Goal: Transaction & Acquisition: Book appointment/travel/reservation

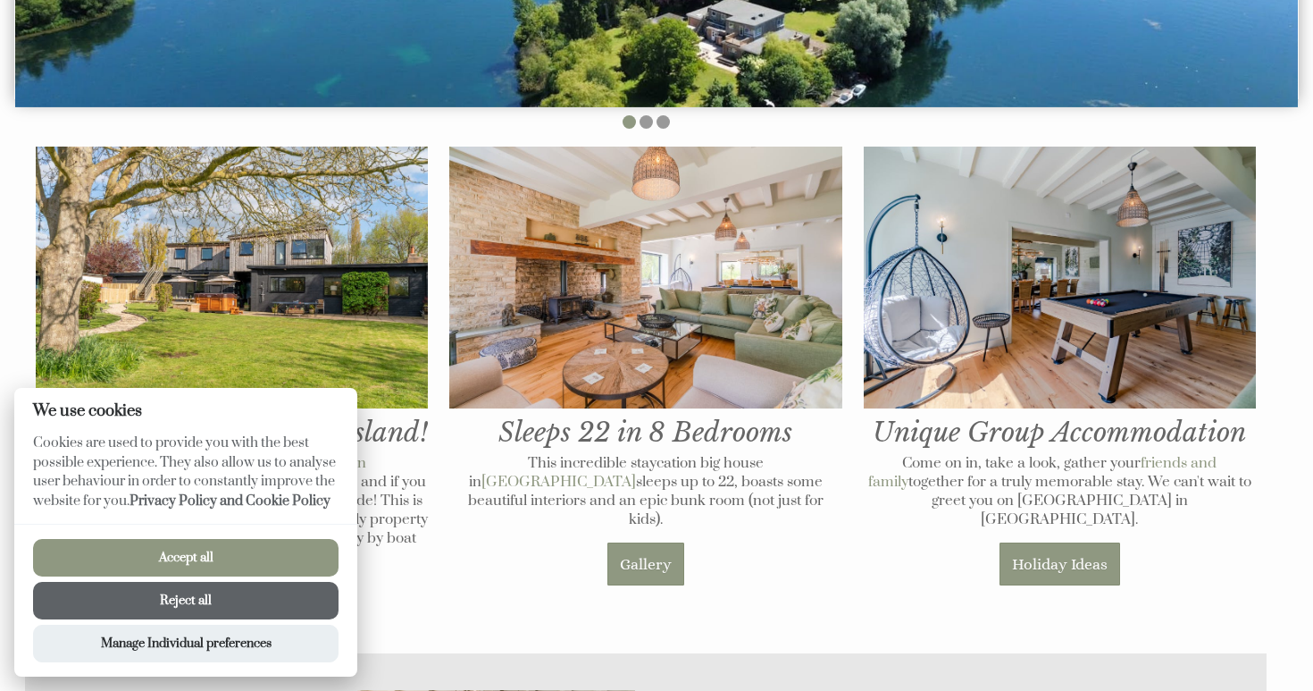
scroll to position [640, 0]
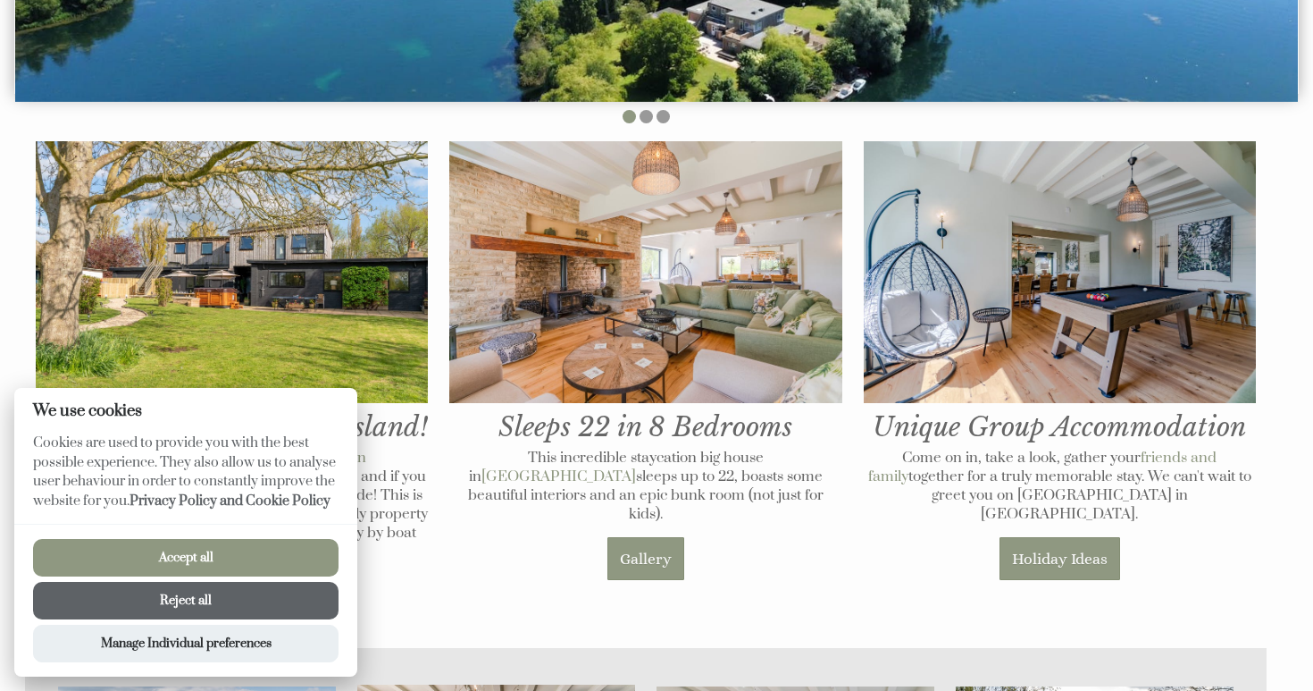
click at [219, 549] on button "Accept all" at bounding box center [186, 558] width 306 height 38
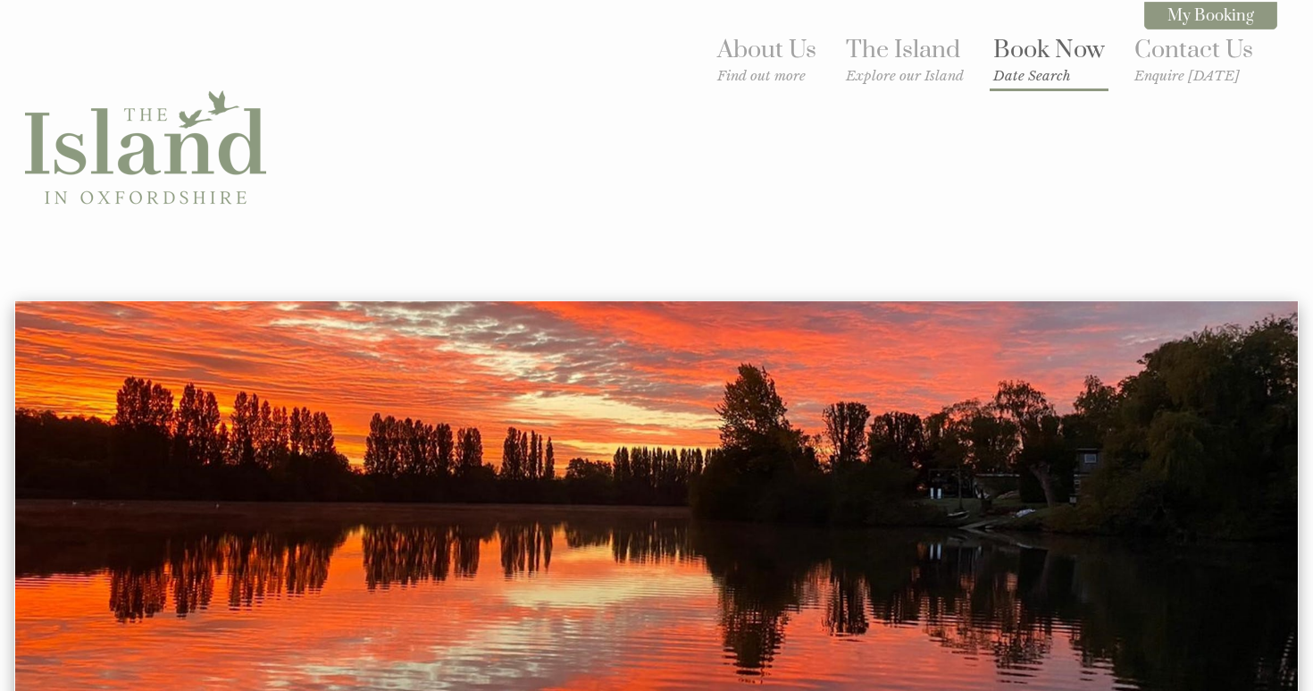
click at [1034, 67] on small "Date Search" at bounding box center [1049, 75] width 112 height 17
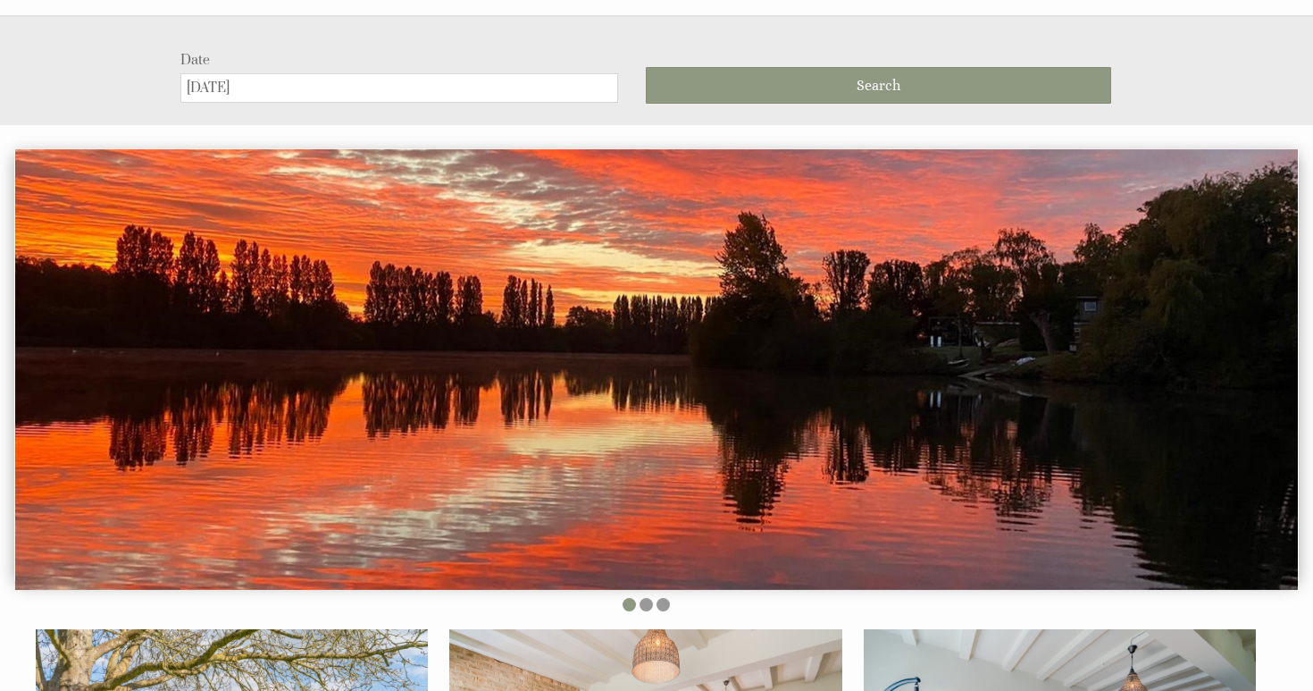
scroll to position [290, 0]
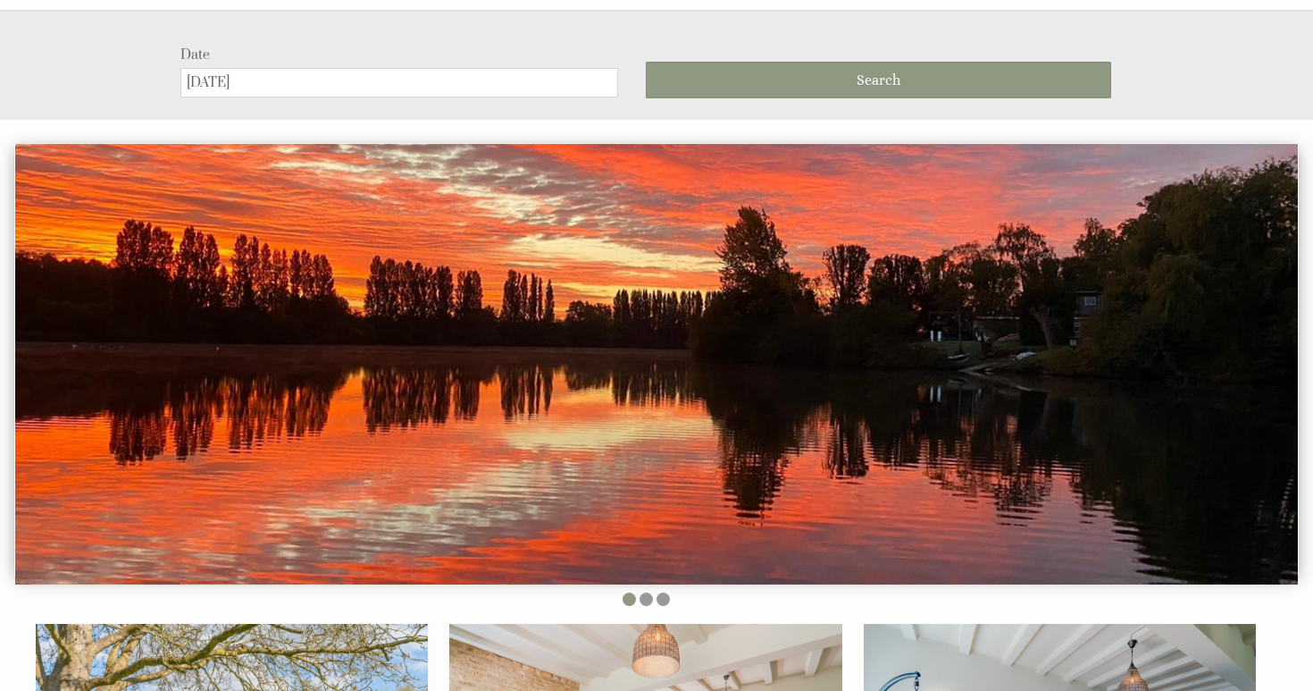
click at [493, 74] on input "[DATE]" at bounding box center [399, 82] width 438 height 29
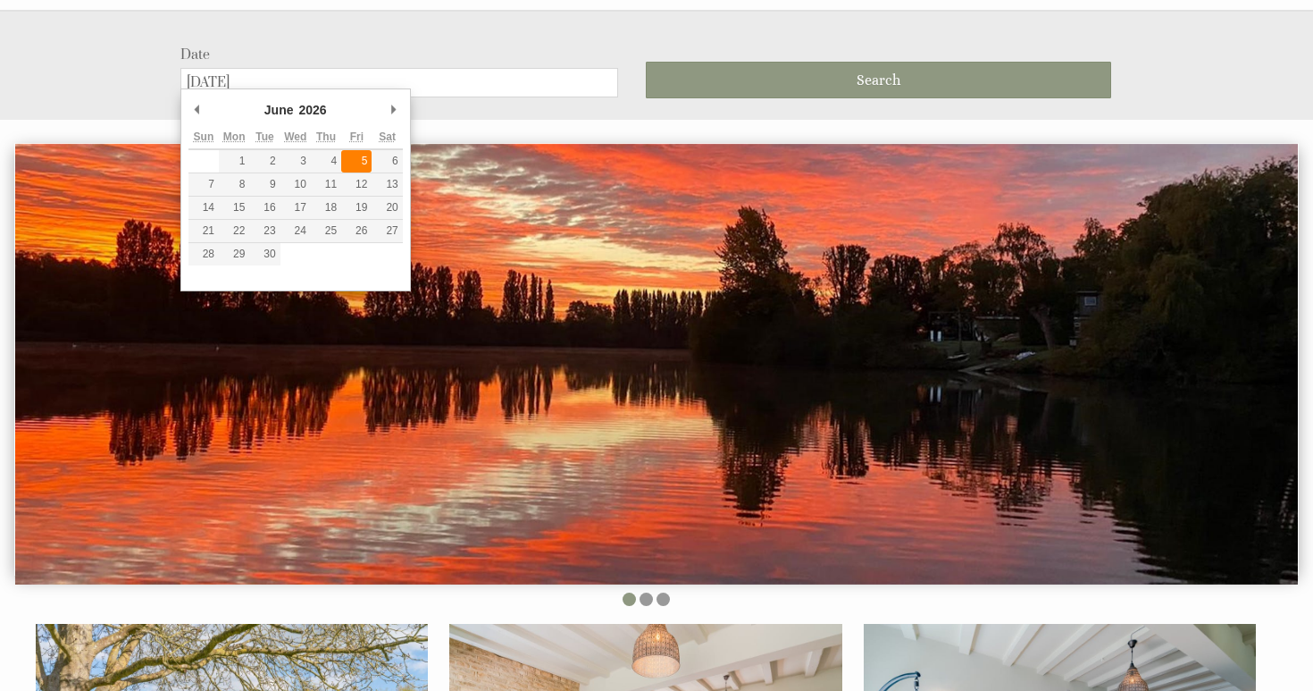
type input "[DATE]"
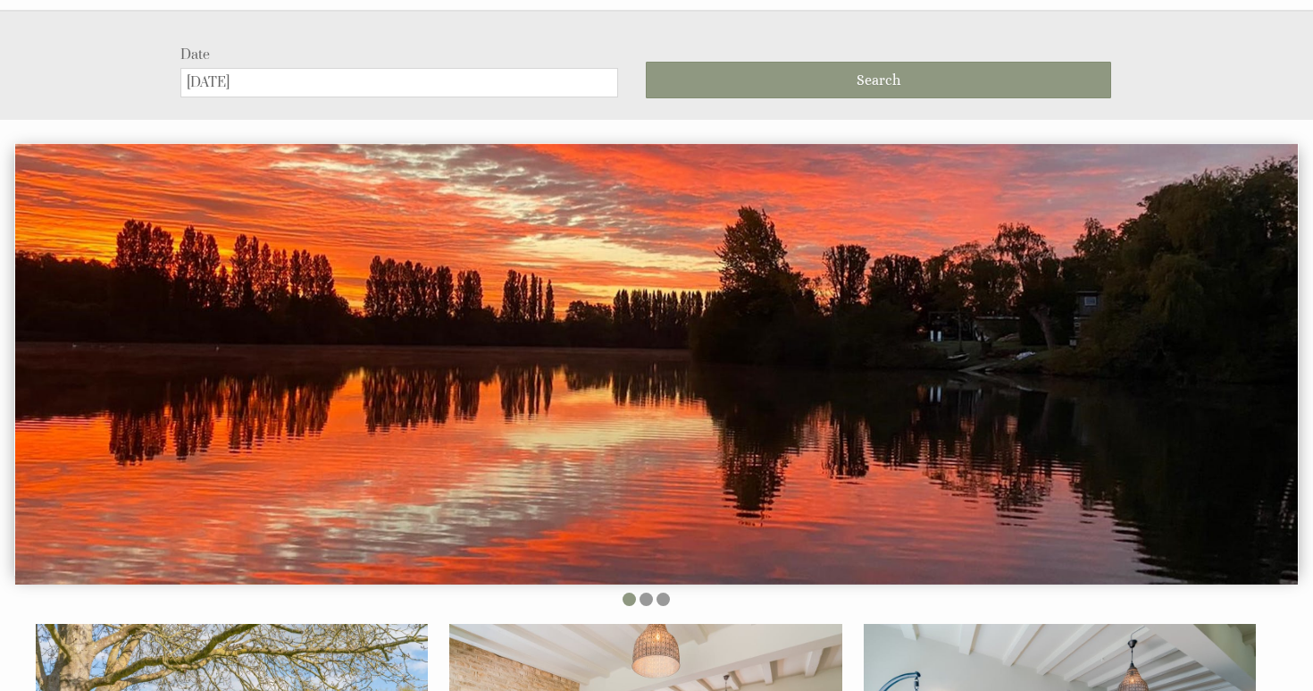
click at [721, 46] on div "Search" at bounding box center [878, 72] width 465 height 53
click at [718, 62] on button "Search" at bounding box center [878, 80] width 465 height 37
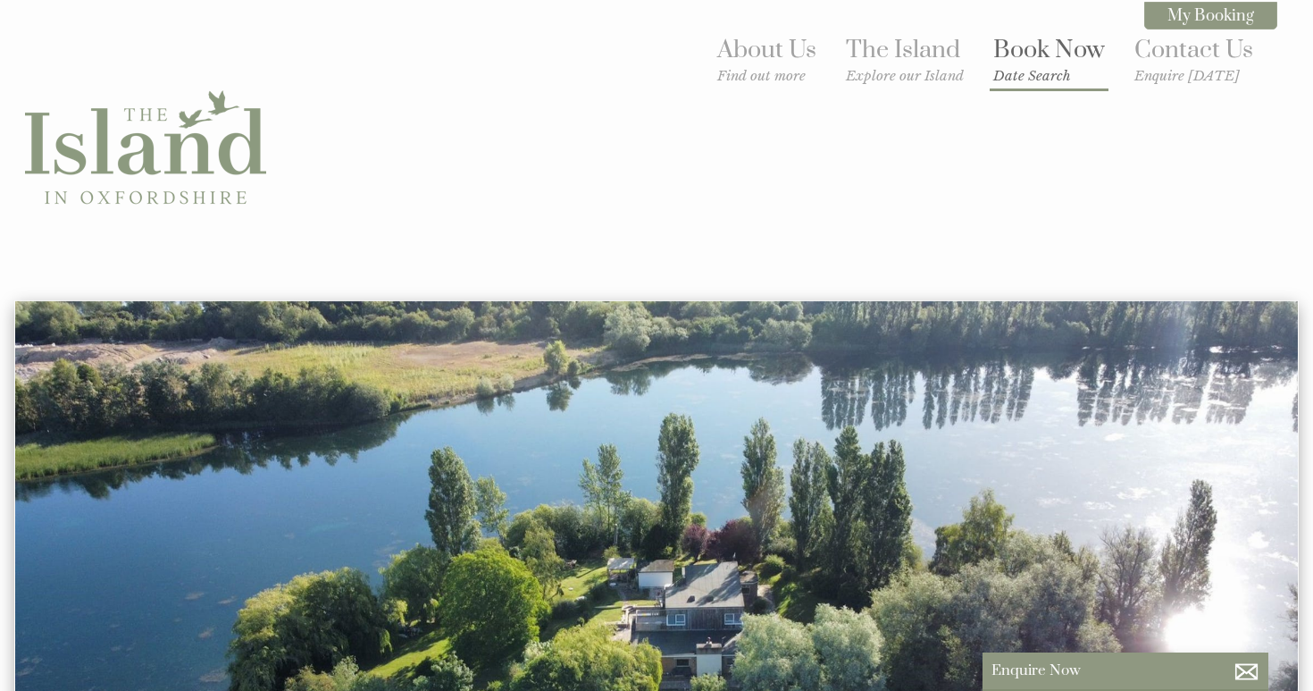
click at [1028, 49] on link "Book Now Date Search" at bounding box center [1049, 59] width 112 height 49
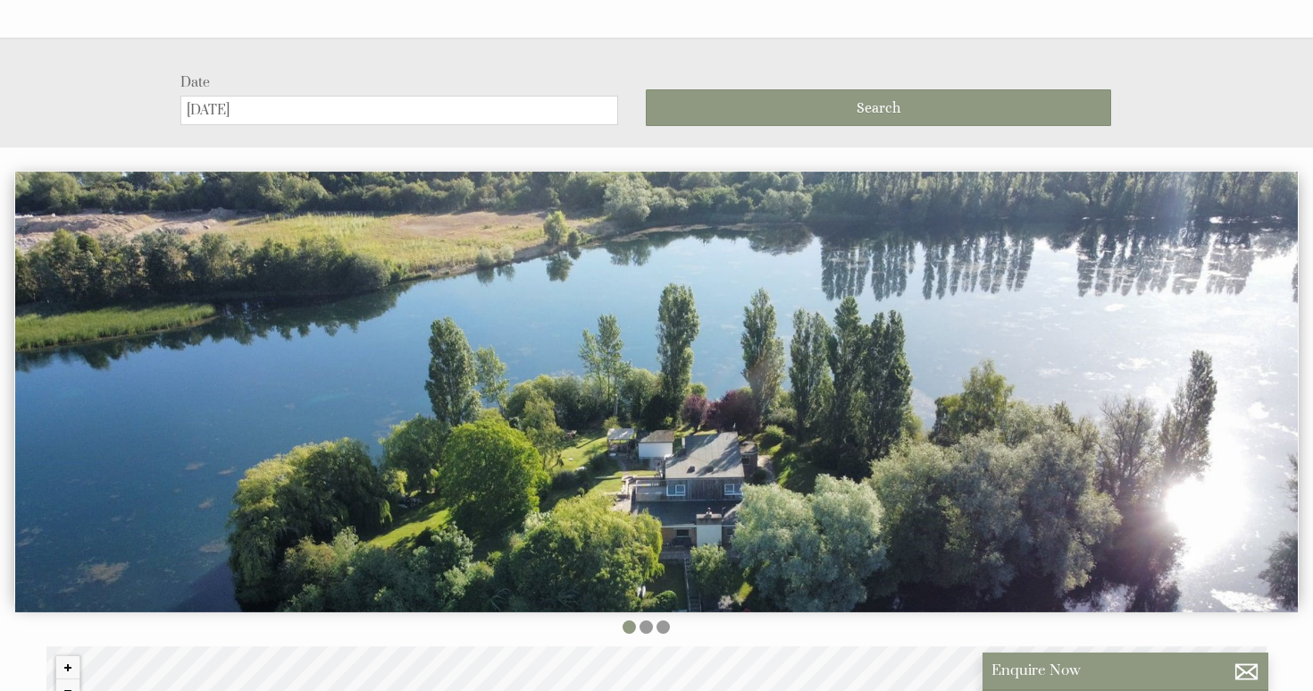
scroll to position [197, 0]
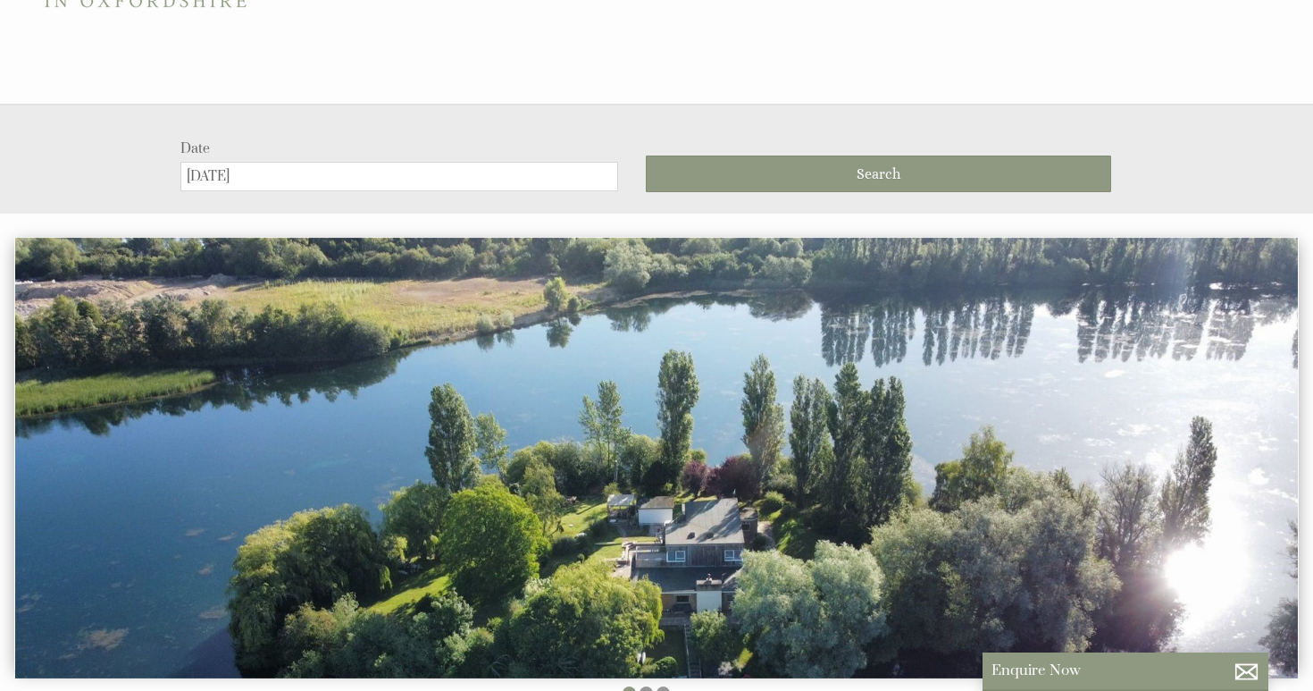
click at [234, 173] on input "[DATE]" at bounding box center [399, 176] width 438 height 29
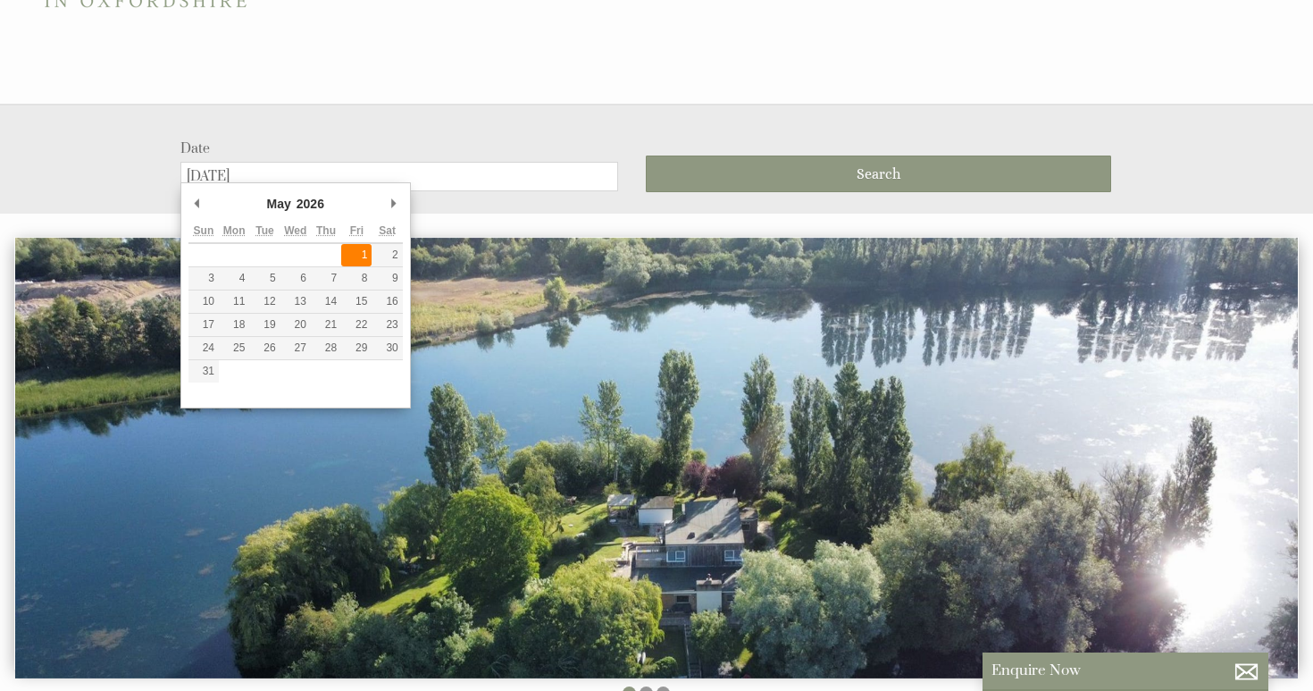
type input "[DATE]"
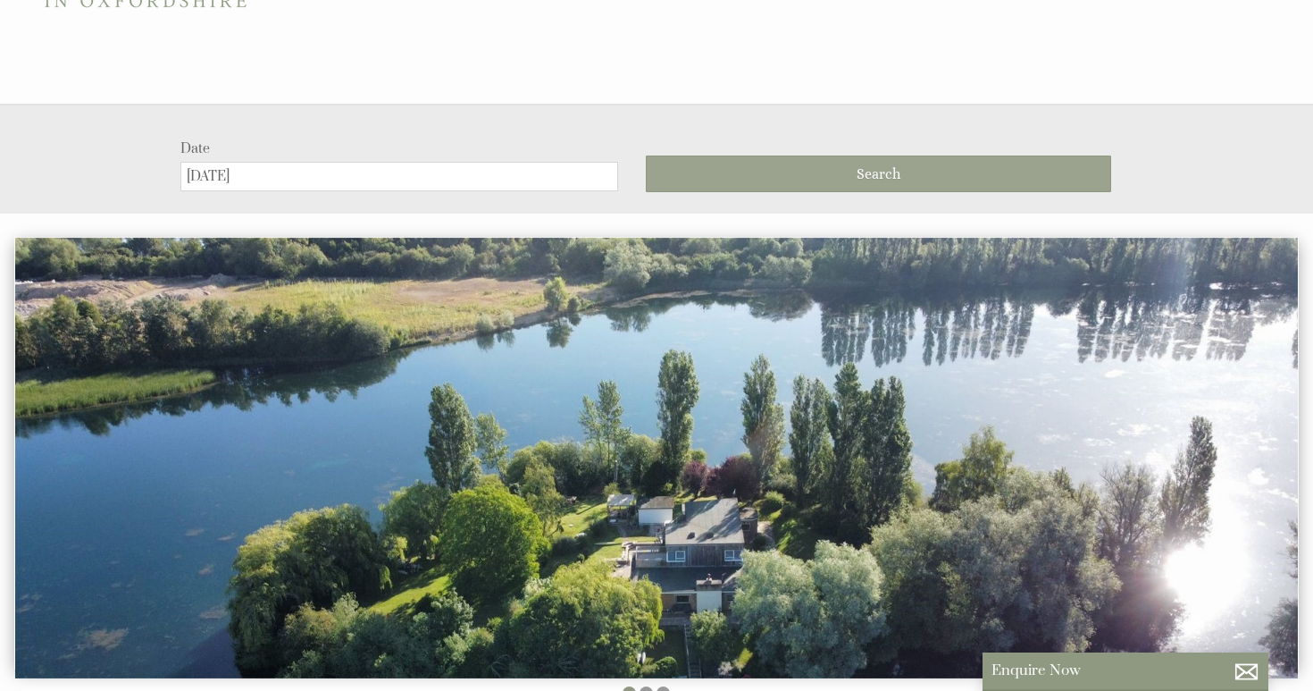
click at [737, 168] on button "Search" at bounding box center [878, 173] width 465 height 37
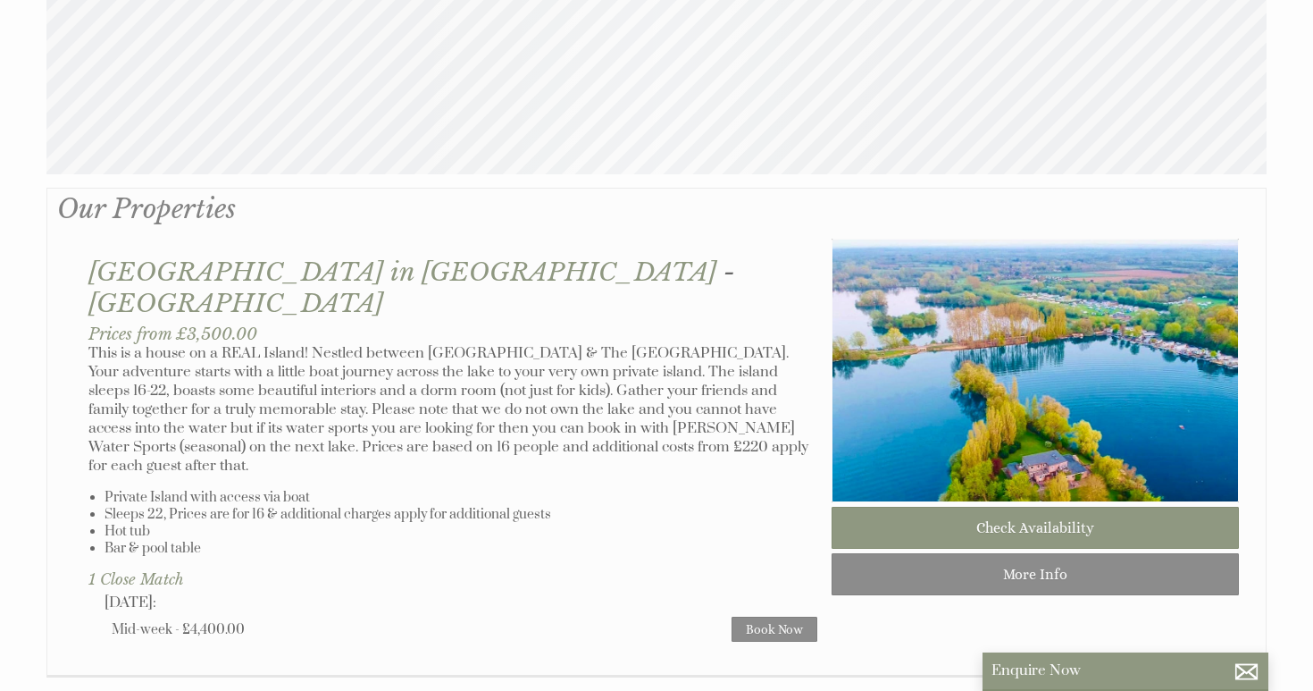
scroll to position [1010, 0]
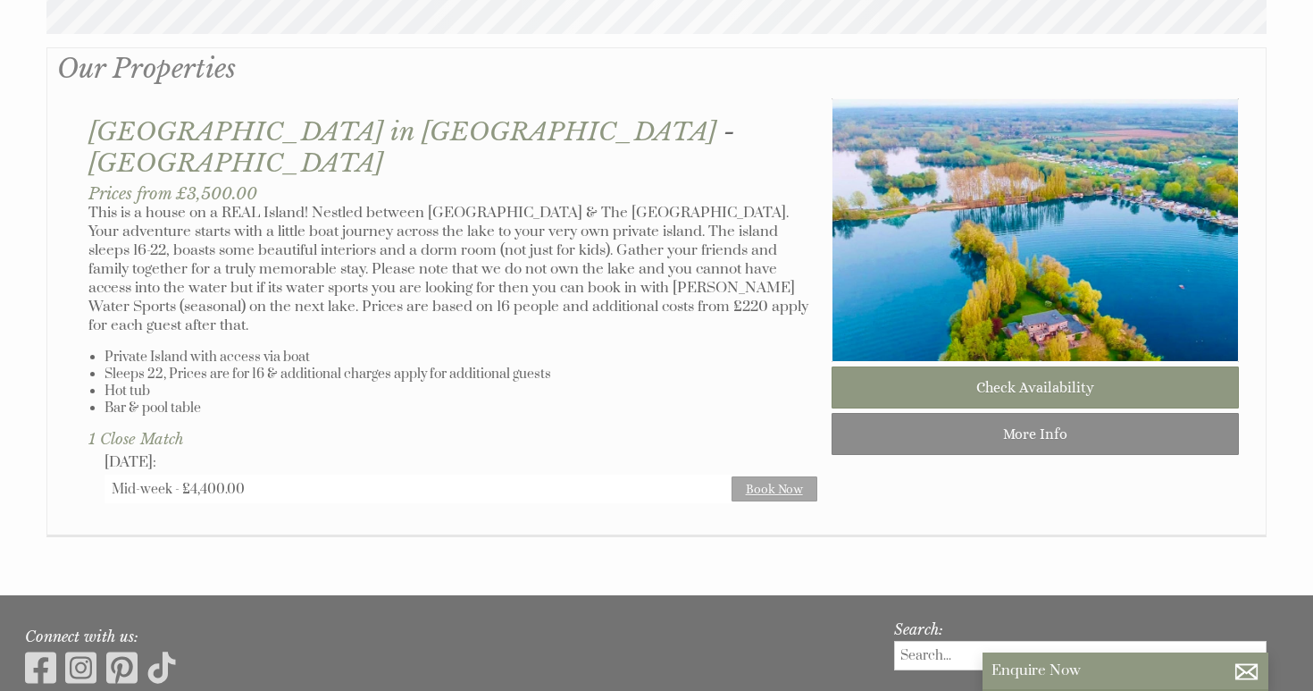
click at [801, 476] on link "Book Now" at bounding box center [775, 488] width 86 height 25
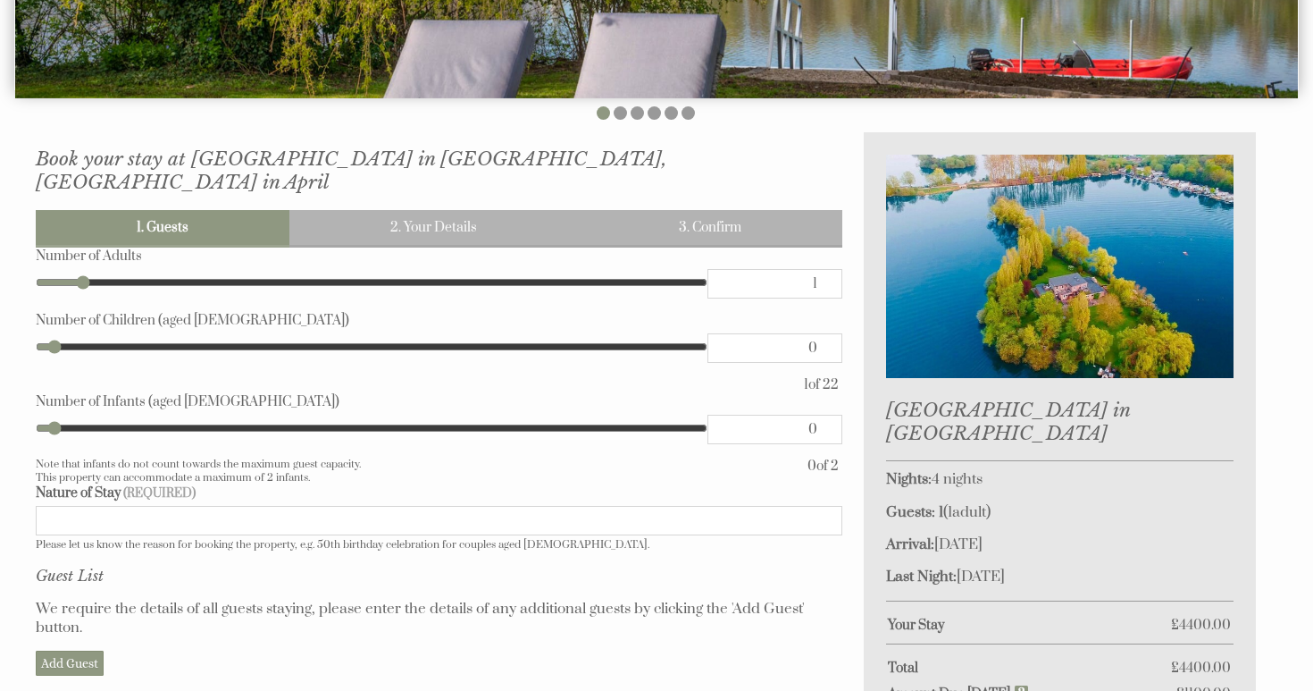
scroll to position [586, 0]
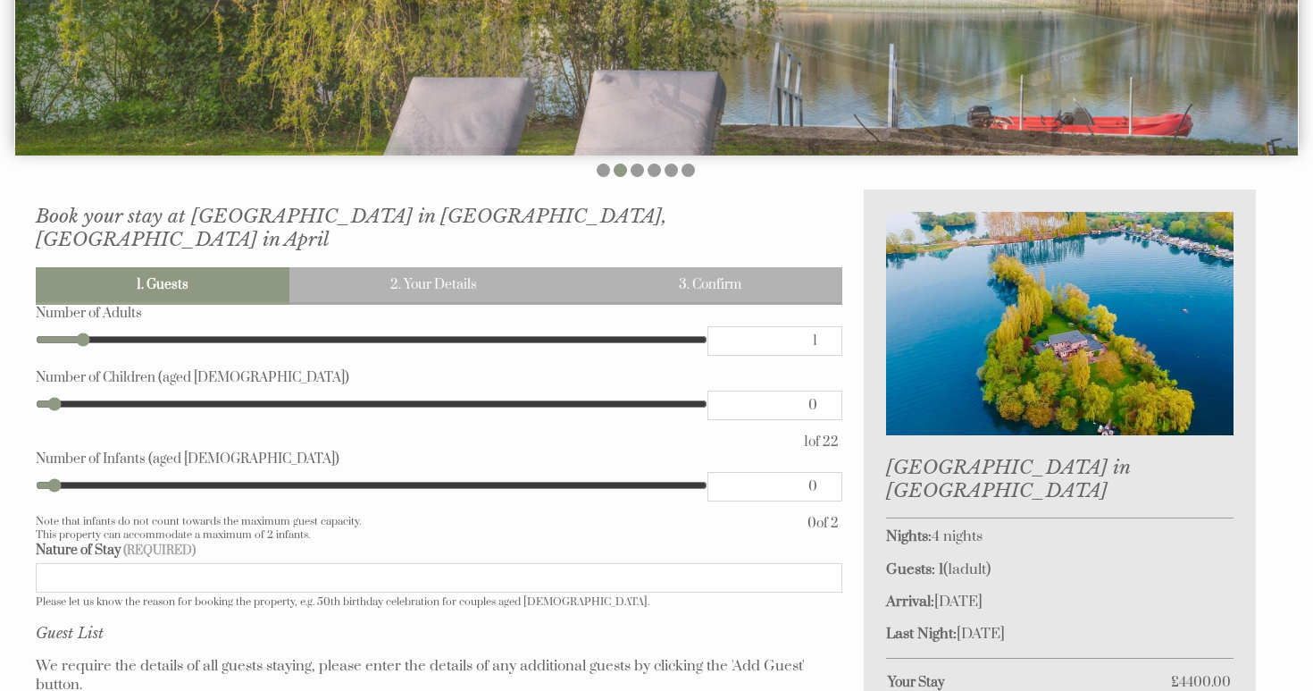
type input "2"
click at [822, 326] on input "2" at bounding box center [775, 340] width 134 height 29
type input "3"
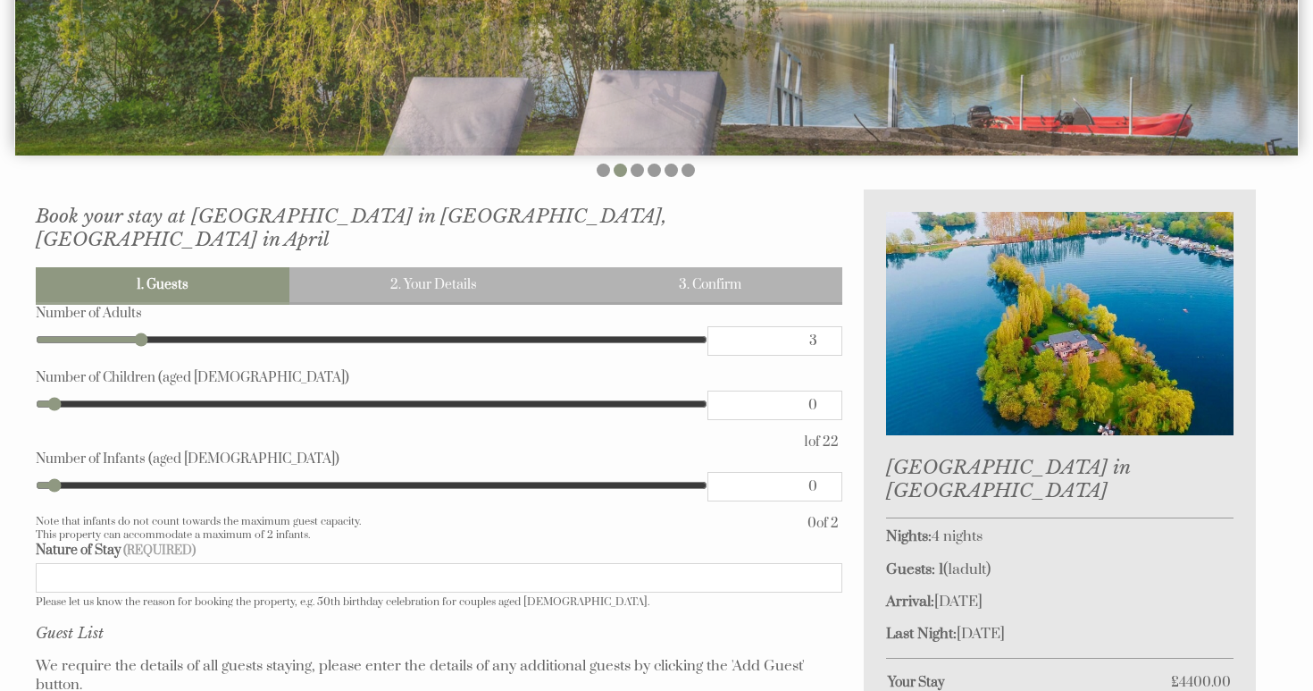
click at [822, 326] on input "3" at bounding box center [775, 340] width 134 height 29
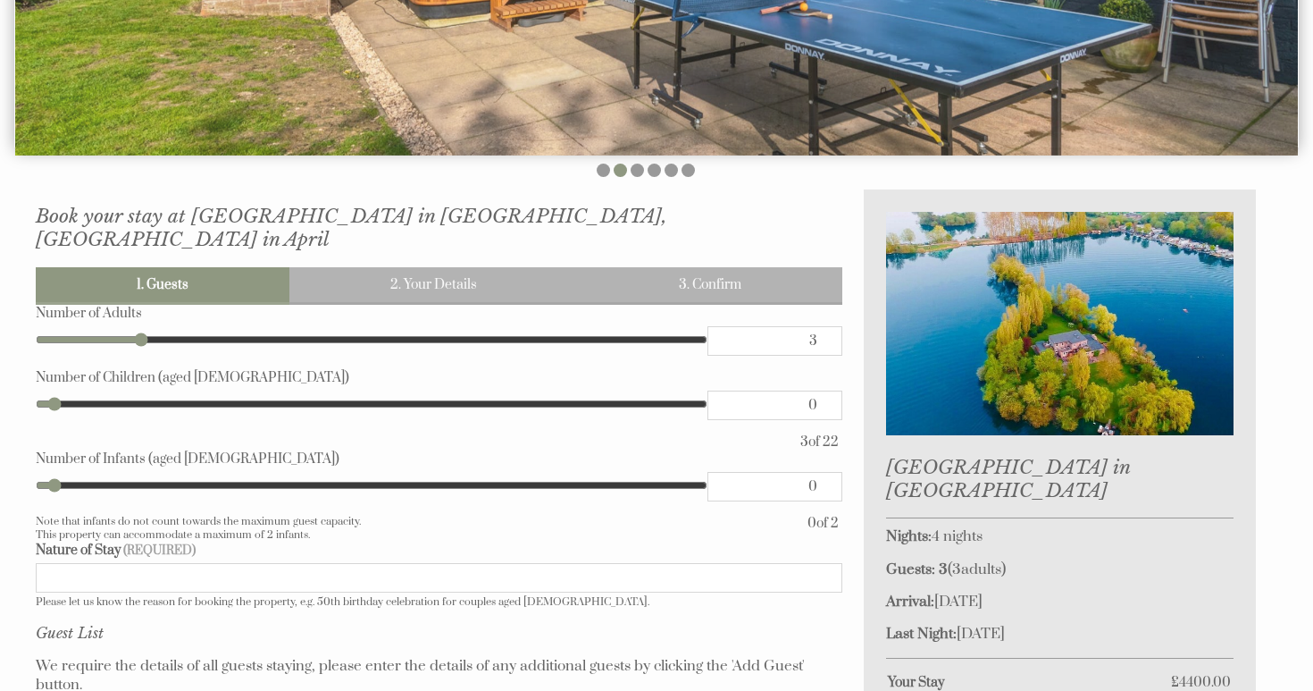
type input "4"
click at [822, 326] on input "4" at bounding box center [775, 340] width 134 height 29
type input "5"
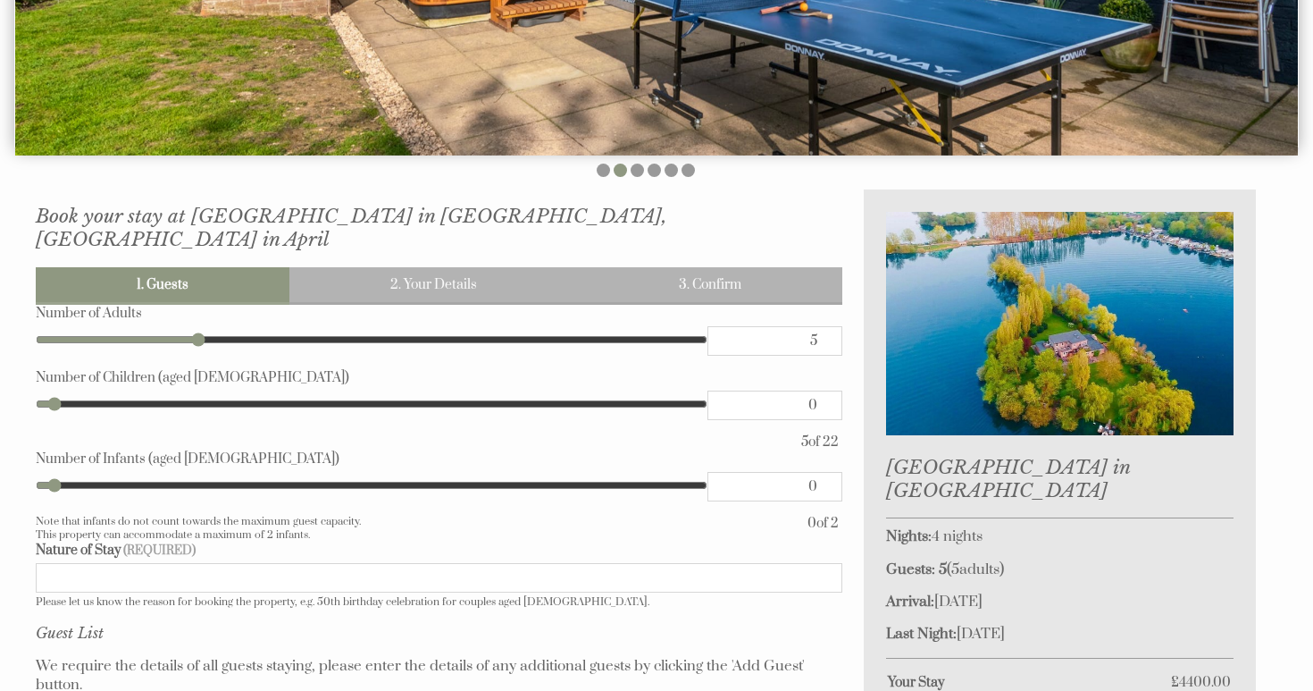
click at [822, 326] on input "5" at bounding box center [775, 340] width 134 height 29
type input "6"
click at [822, 326] on input "6" at bounding box center [775, 340] width 134 height 29
type input "7"
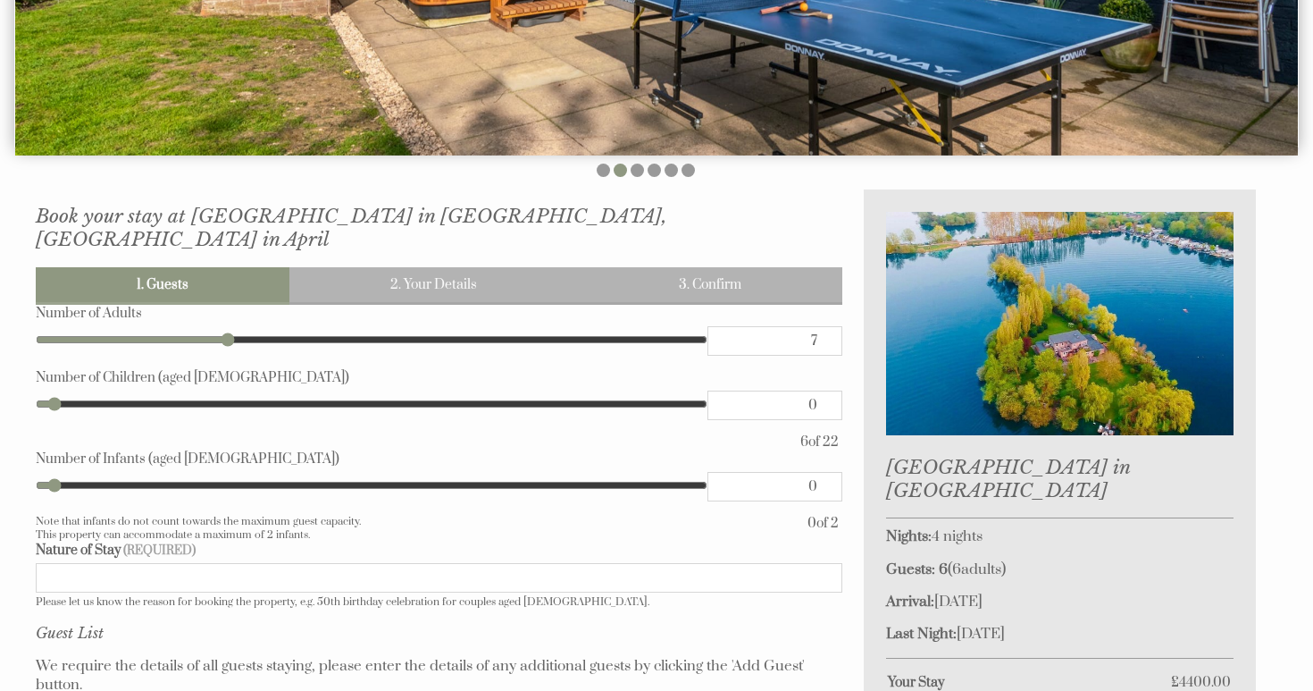
type input "7"
click at [822, 326] on input "7" at bounding box center [775, 340] width 134 height 29
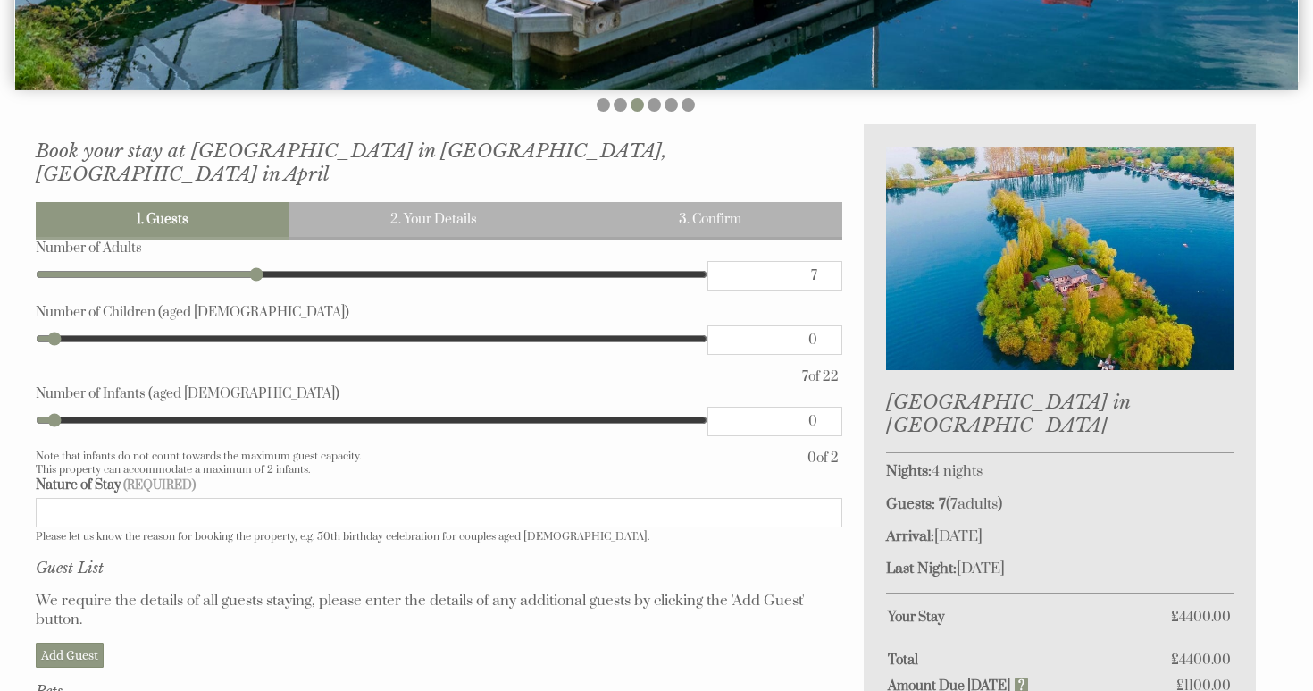
scroll to position [646, 0]
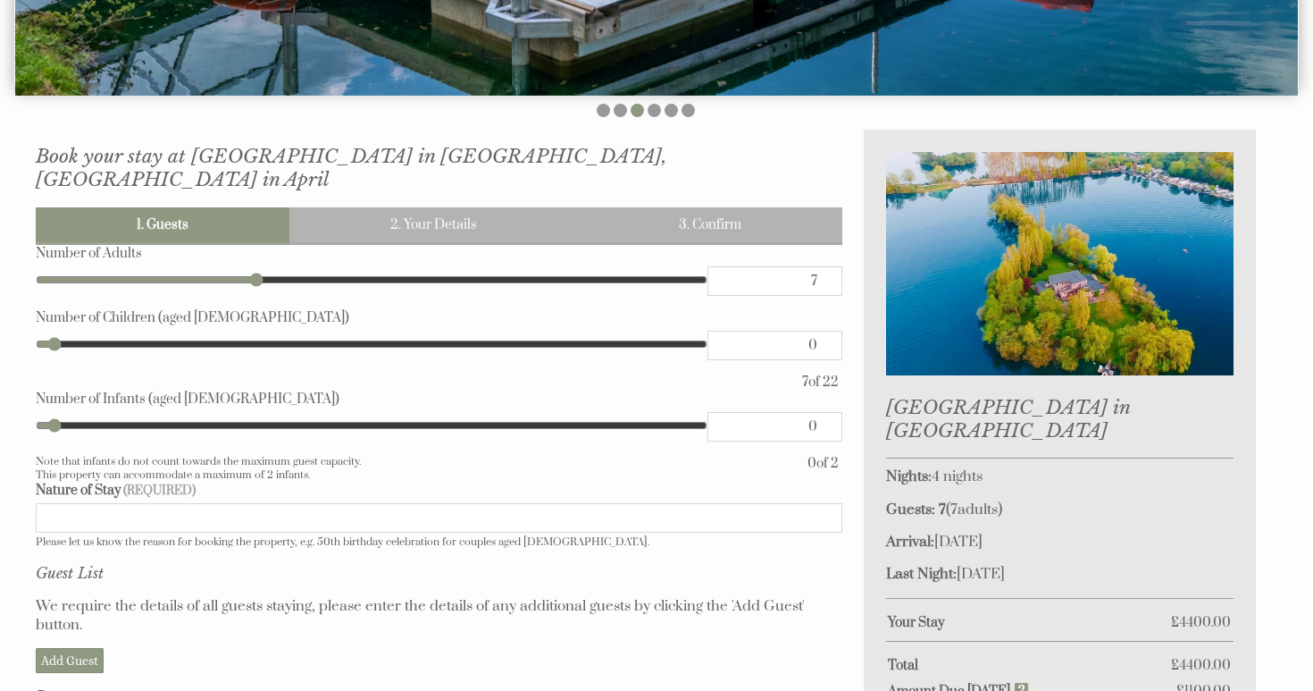
click at [1066, 284] on img at bounding box center [1060, 263] width 348 height 223
